Goal: Transaction & Acquisition: Obtain resource

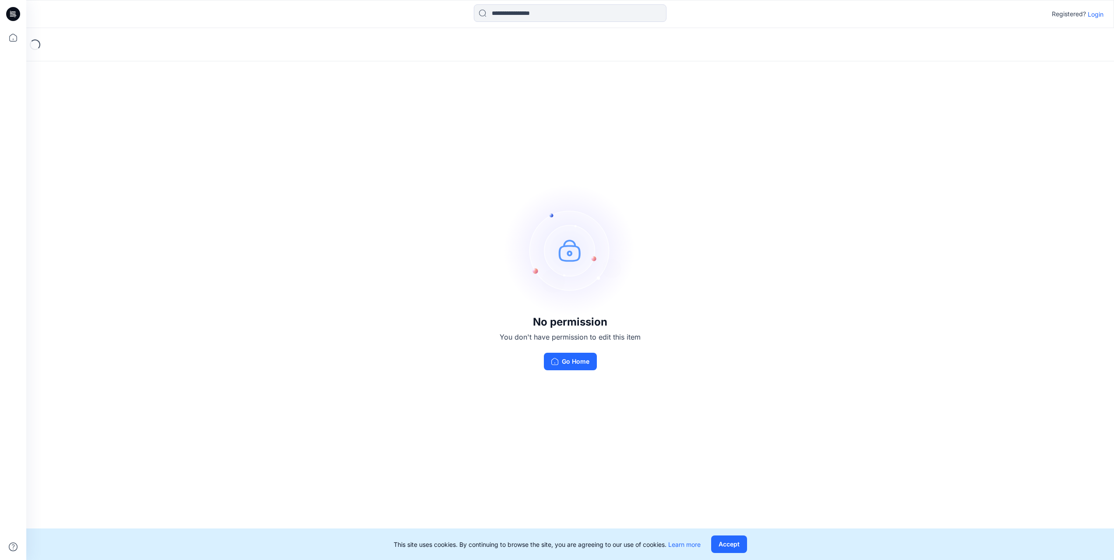
click at [1097, 15] on p "Login" at bounding box center [1096, 14] width 16 height 9
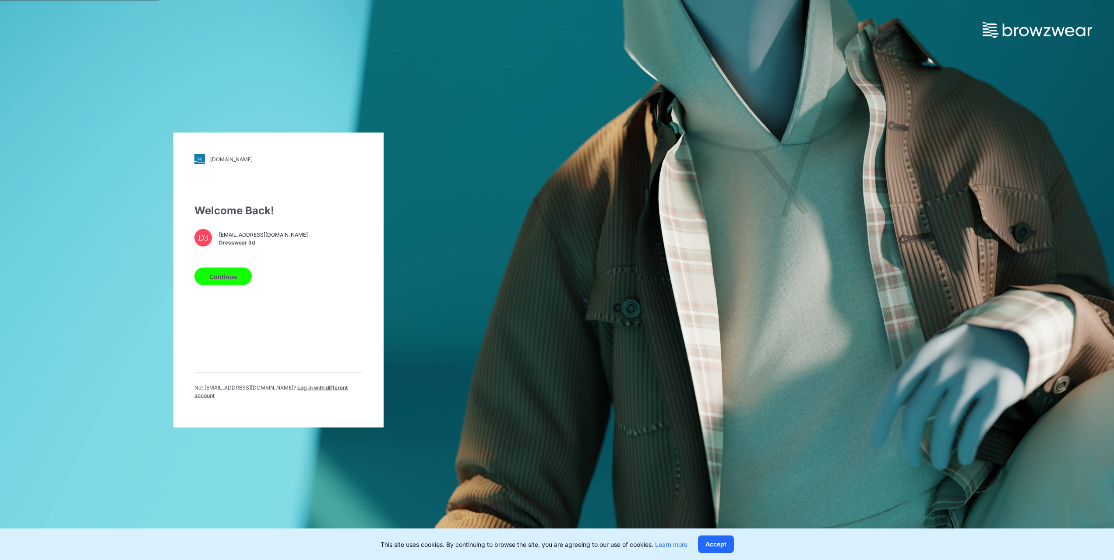
click at [218, 275] on button "Continue" at bounding box center [222, 277] width 57 height 18
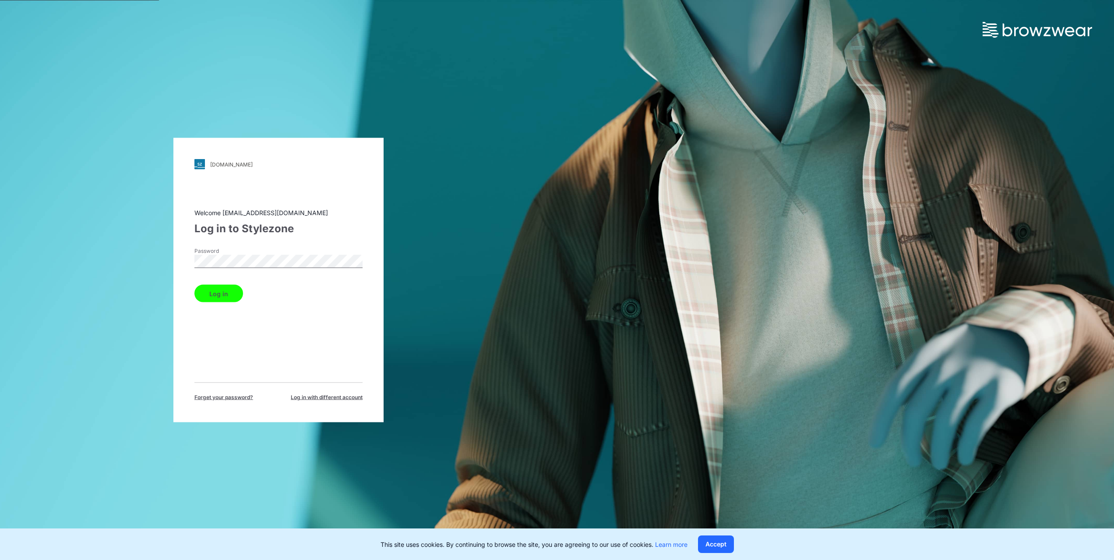
click at [228, 290] on button "Log in" at bounding box center [218, 294] width 49 height 18
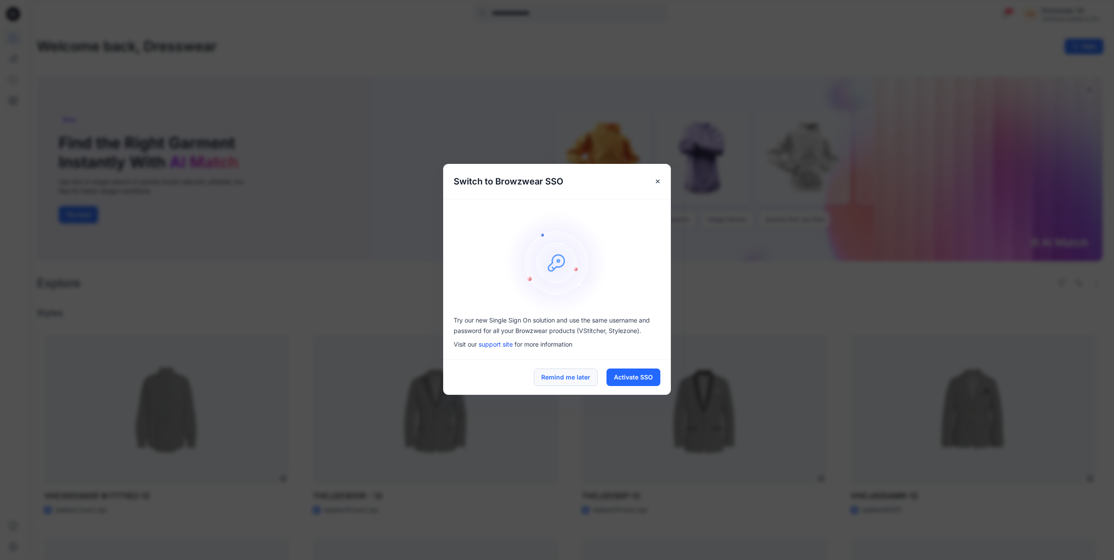
drag, startPoint x: 552, startPoint y: 381, endPoint x: 552, endPoint y: 371, distance: 10.5
click at [552, 380] on button "Remind me later" at bounding box center [566, 377] width 64 height 18
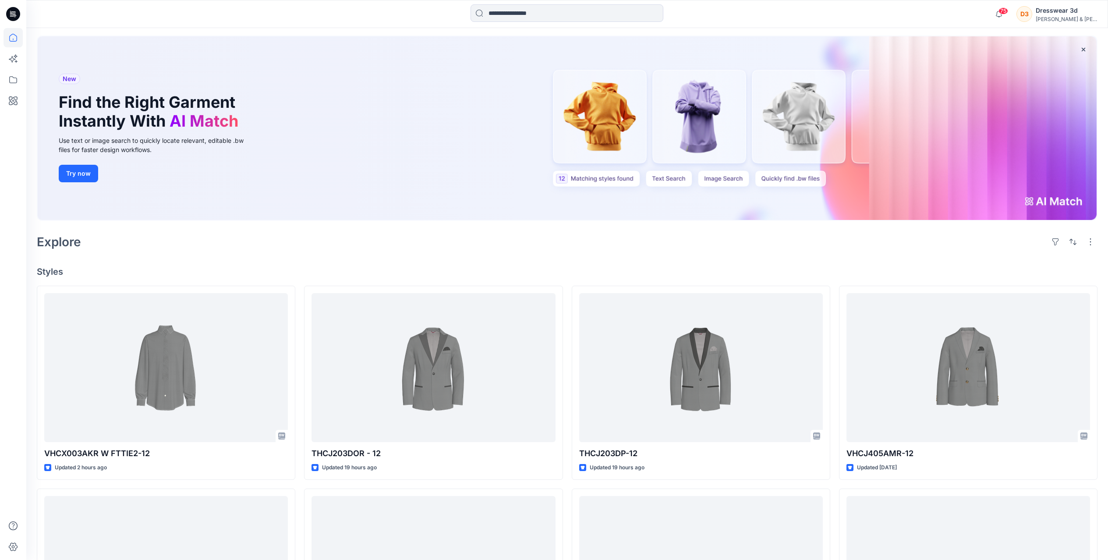
scroll to position [41, 0]
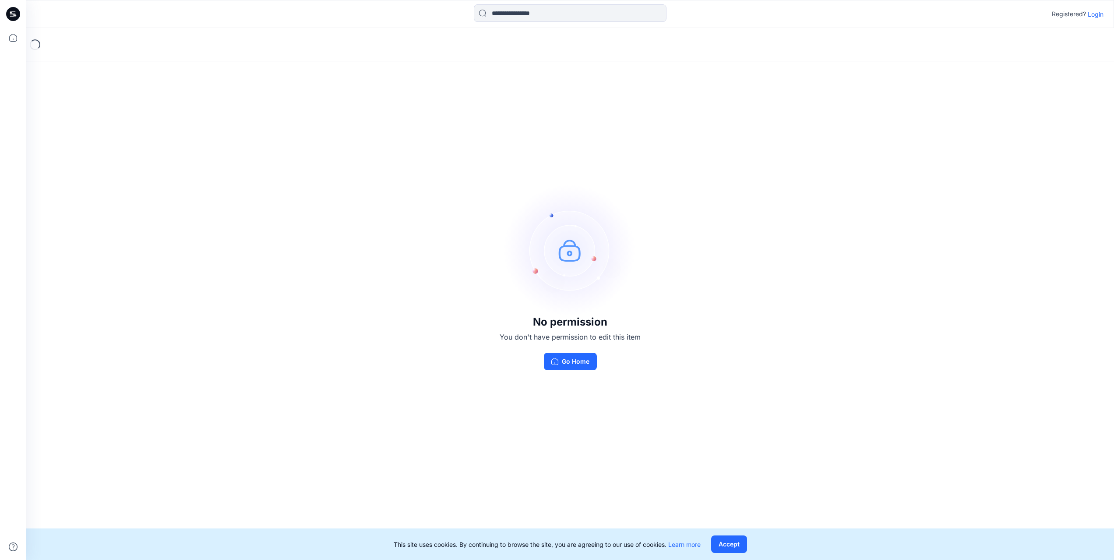
click at [1100, 12] on p "Login" at bounding box center [1096, 14] width 16 height 9
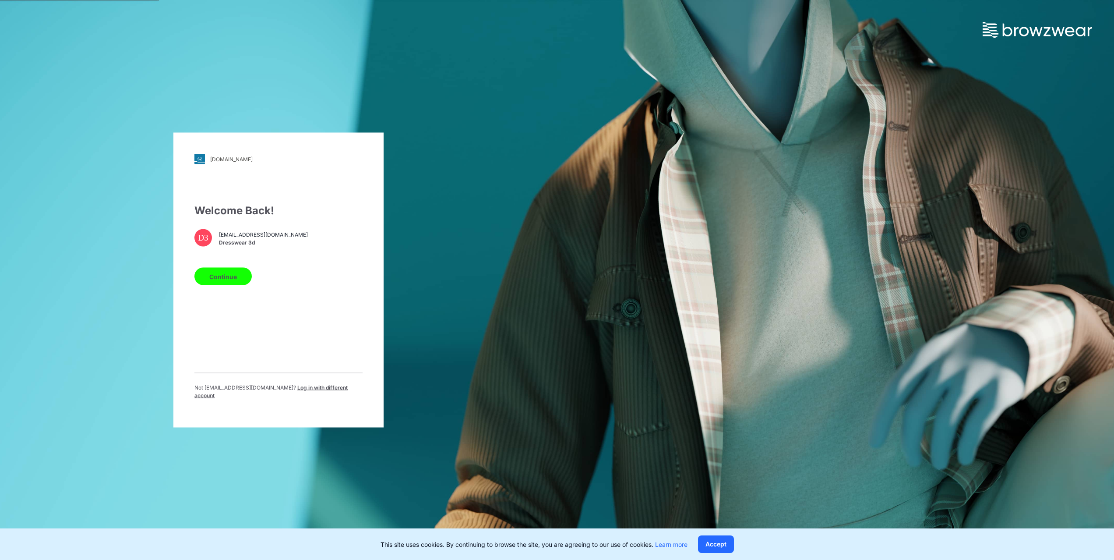
click at [217, 272] on button "Continue" at bounding box center [222, 277] width 57 height 18
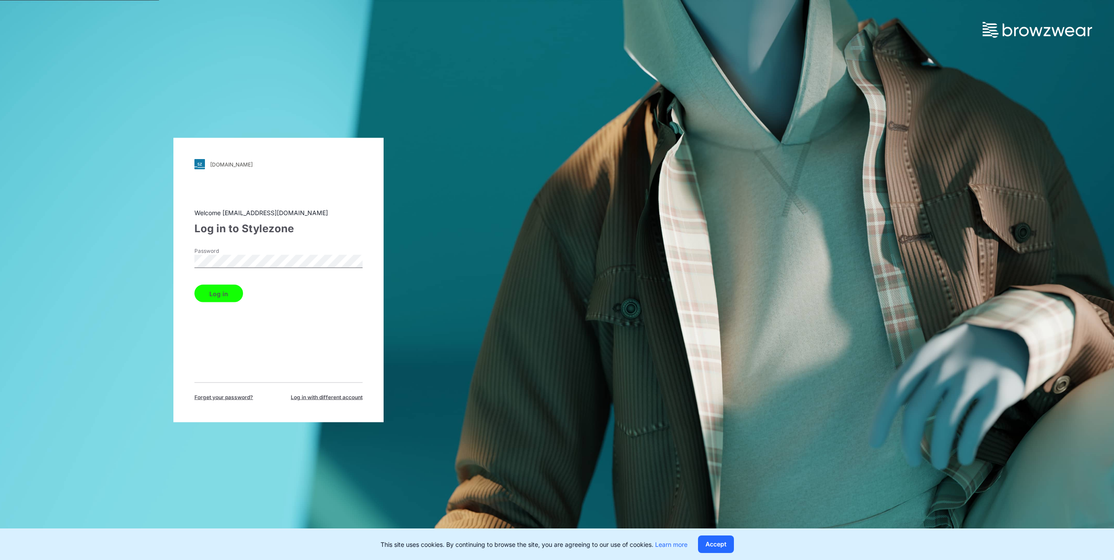
click at [226, 294] on button "Log in" at bounding box center [218, 294] width 49 height 18
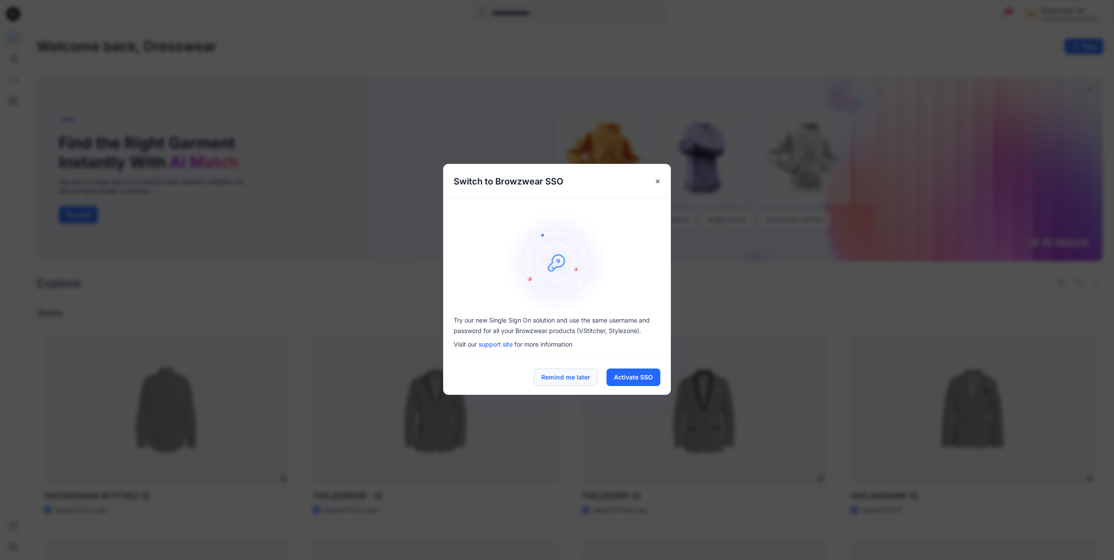
click at [594, 376] on button "Remind me later" at bounding box center [566, 377] width 64 height 18
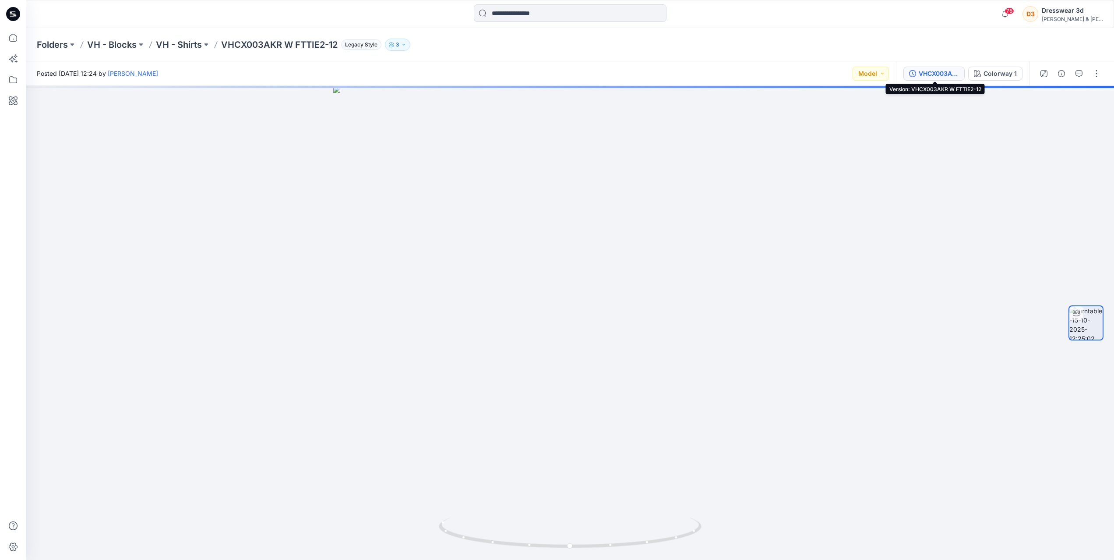
click at [937, 75] on div "VHCX003AKR W FTTIE2-12" at bounding box center [939, 74] width 40 height 10
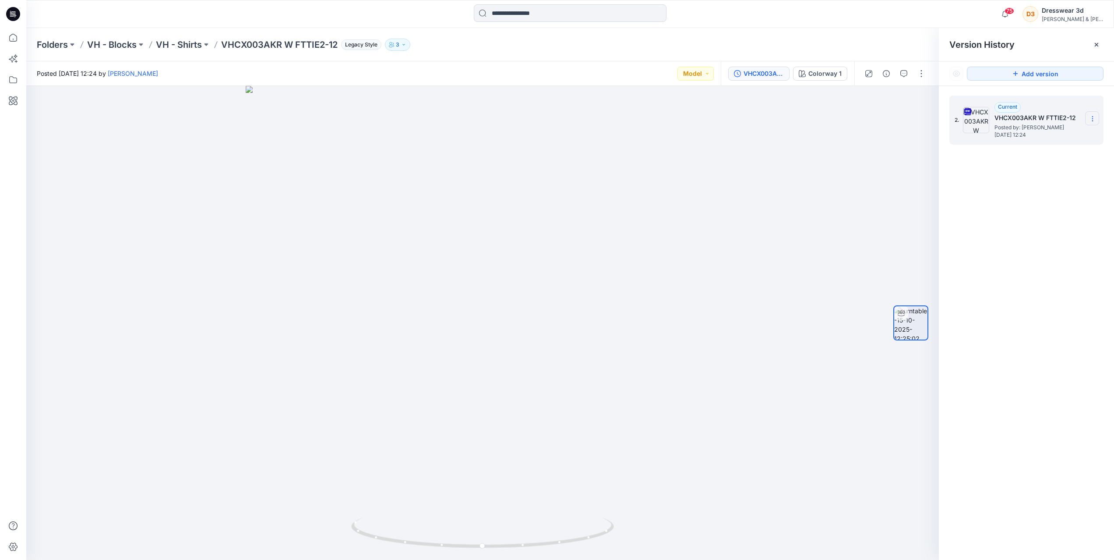
click at [1094, 124] on section at bounding box center [1092, 118] width 14 height 14
click at [1044, 135] on span "Download Source BW File" at bounding box center [1049, 136] width 74 height 11
